Goal: Transaction & Acquisition: Purchase product/service

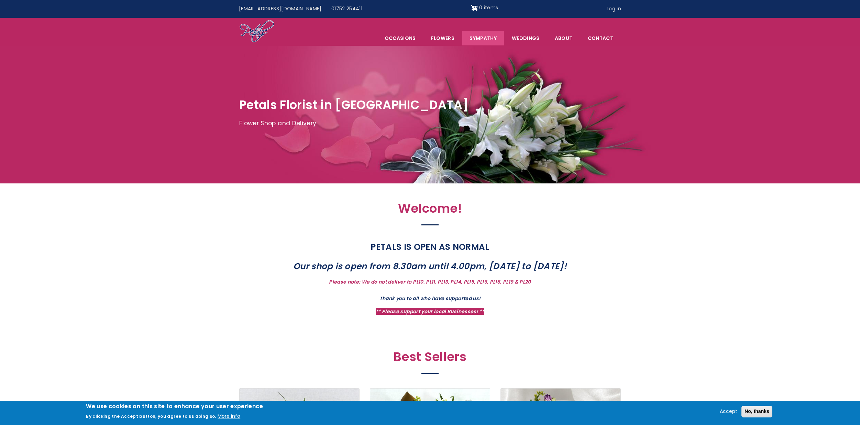
click at [487, 38] on link "Sympathy" at bounding box center [484, 38] width 42 height 14
click at [483, 36] on link "Sympathy" at bounding box center [484, 38] width 42 height 14
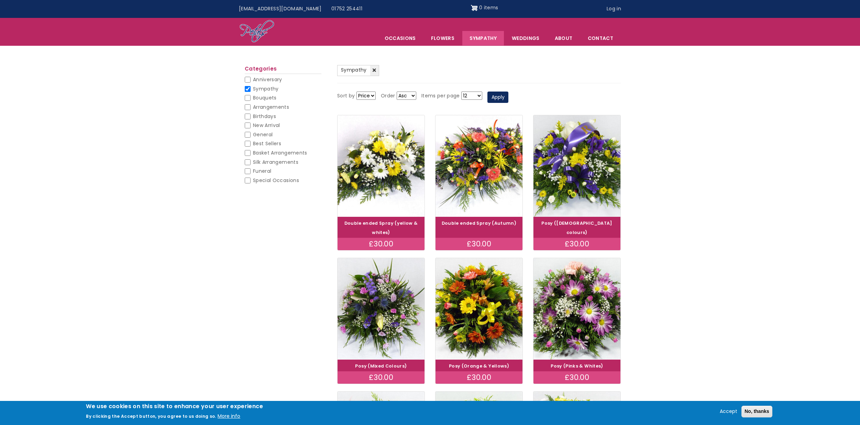
click at [247, 97] on input "Bouquets" at bounding box center [248, 98] width 6 height 6
checkbox input "false"
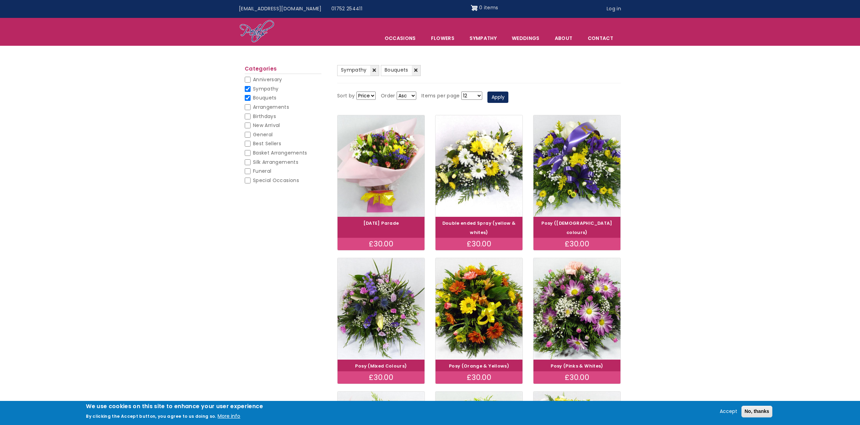
click at [248, 106] on input "Arrangements" at bounding box center [248, 107] width 6 height 6
checkbox input "false"
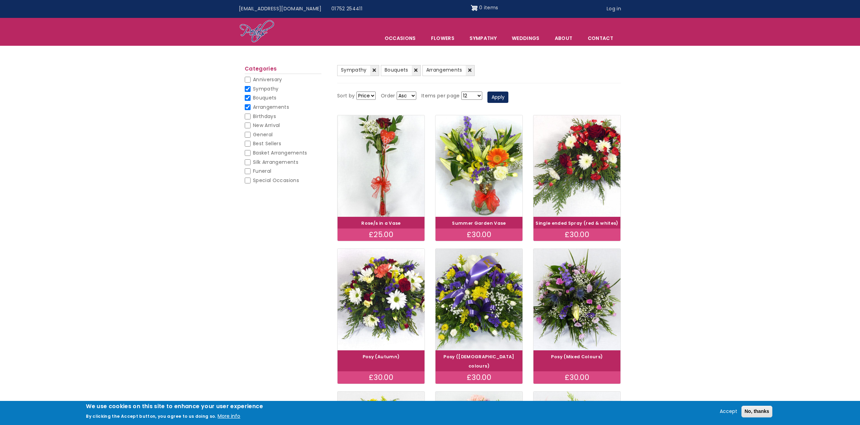
click at [246, 133] on input "General" at bounding box center [248, 135] width 6 height 6
checkbox input "false"
